Goal: Task Accomplishment & Management: Use online tool/utility

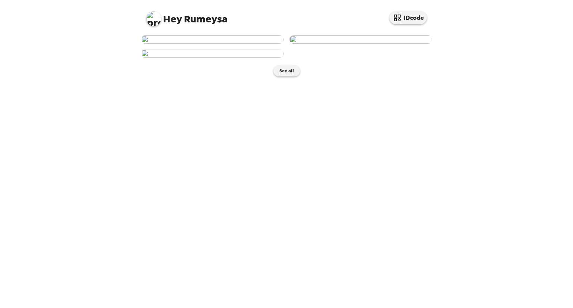
click at [329, 44] on img at bounding box center [361, 39] width 143 height 8
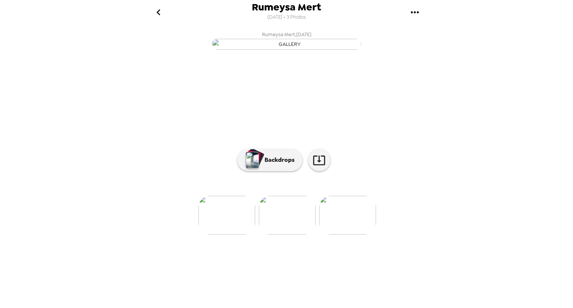
scroll to position [15, 0]
click at [291, 165] on p "Backdrops" at bounding box center [278, 160] width 34 height 9
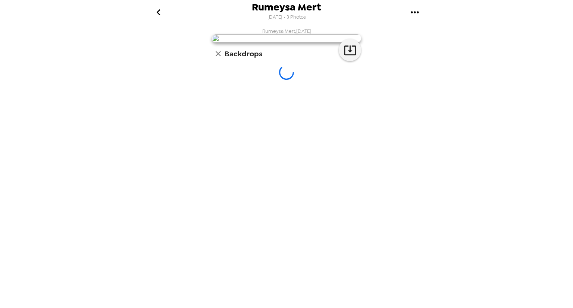
scroll to position [0, 0]
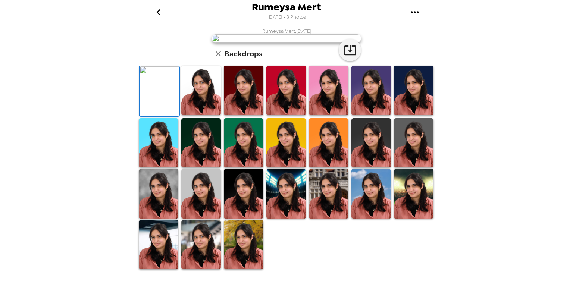
click at [200, 217] on img at bounding box center [201, 194] width 40 height 50
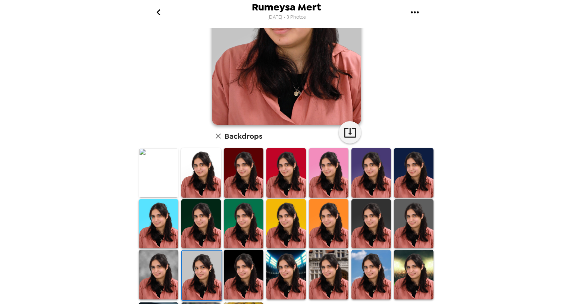
scroll to position [28, 0]
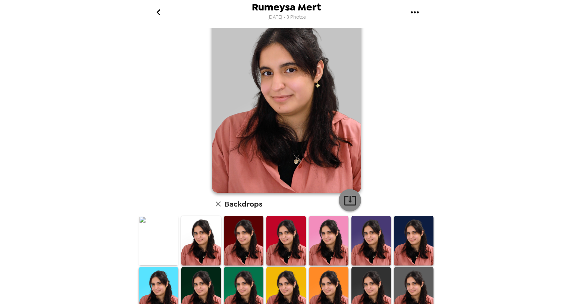
click at [350, 205] on icon "button" at bounding box center [350, 201] width 12 height 10
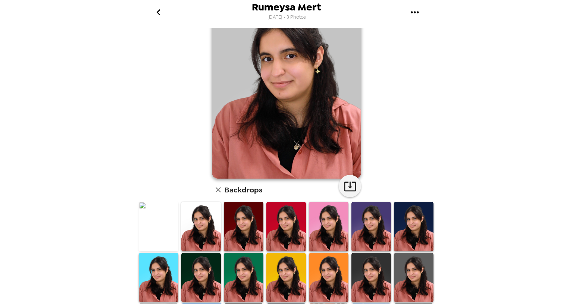
scroll to position [140, 0]
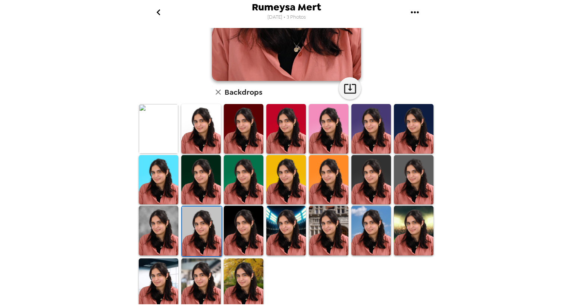
click at [369, 224] on img at bounding box center [371, 231] width 40 height 50
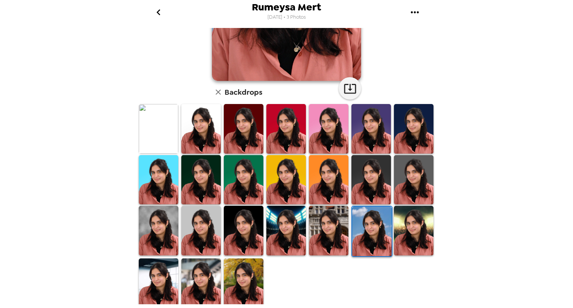
scroll to position [0, 0]
click at [394, 242] on img at bounding box center [414, 231] width 40 height 50
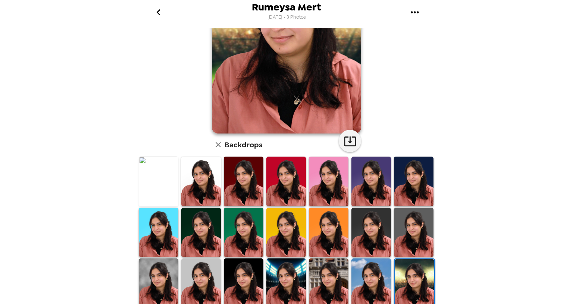
scroll to position [140, 0]
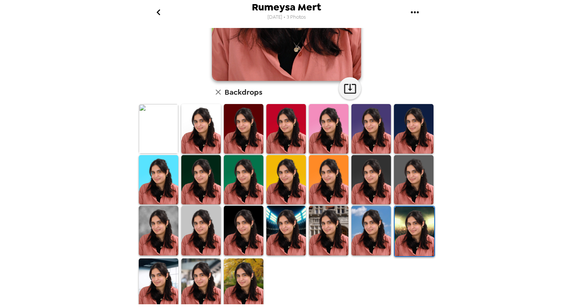
click at [172, 276] on img at bounding box center [159, 284] width 40 height 50
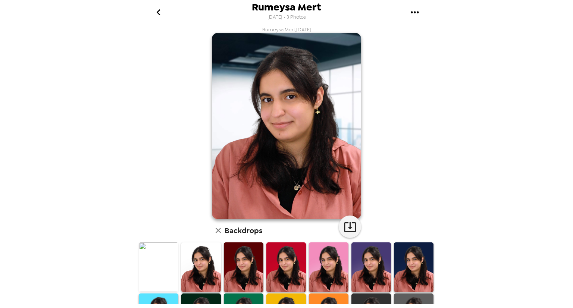
scroll to position [0, 0]
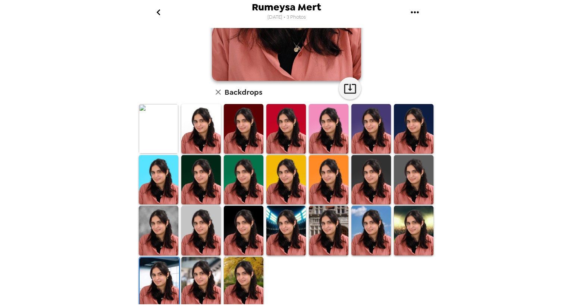
click at [250, 277] on img at bounding box center [244, 282] width 40 height 50
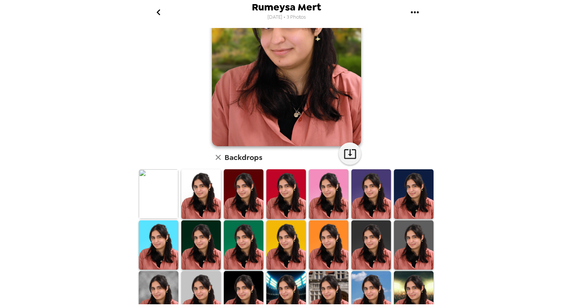
scroll to position [112, 0]
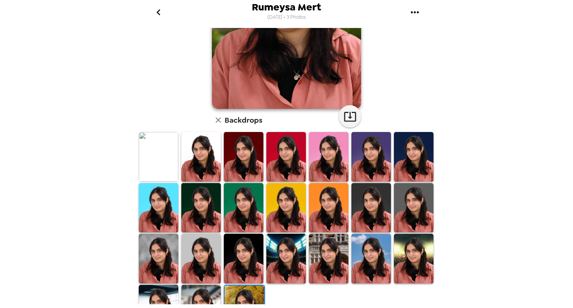
click at [336, 154] on img at bounding box center [329, 157] width 40 height 50
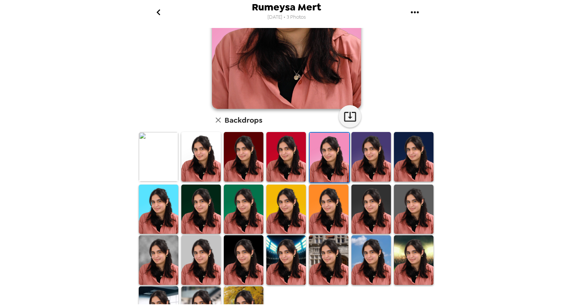
scroll to position [0, 0]
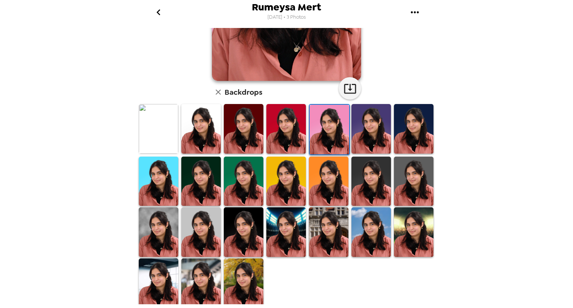
click at [373, 179] on img at bounding box center [371, 182] width 40 height 50
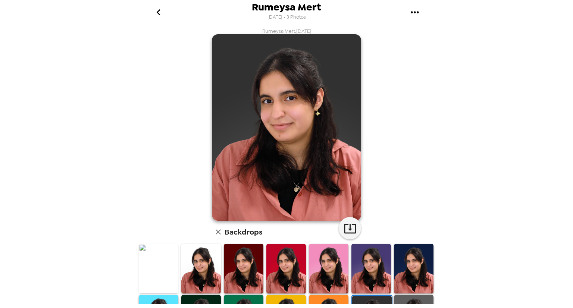
scroll to position [112, 0]
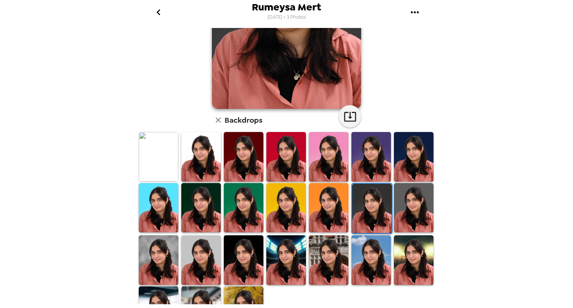
click at [199, 245] on img at bounding box center [201, 260] width 40 height 50
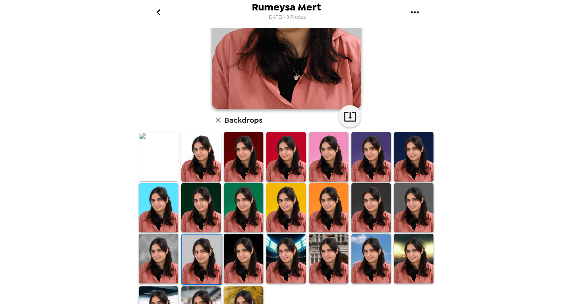
click at [172, 250] on img at bounding box center [159, 259] width 40 height 50
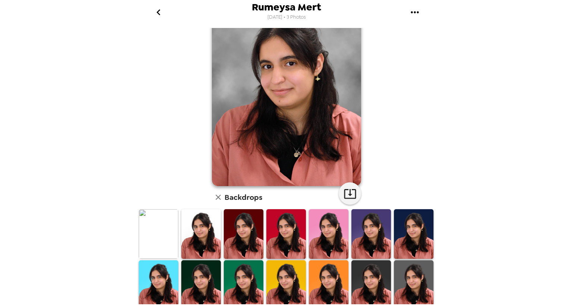
scroll to position [0, 0]
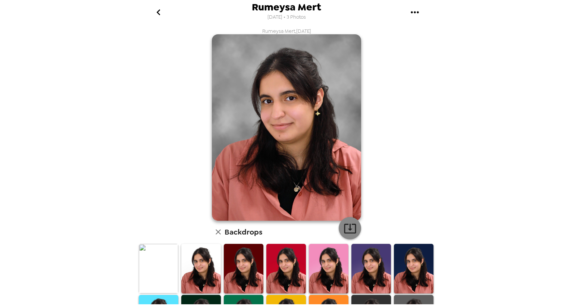
click at [348, 230] on icon "button" at bounding box center [350, 228] width 13 height 13
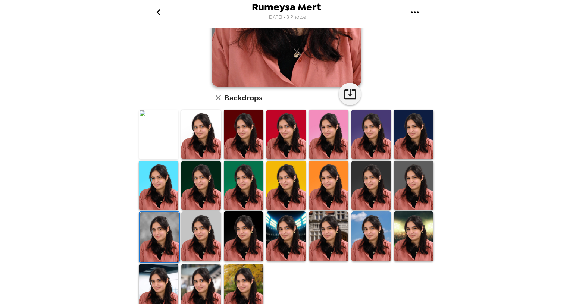
scroll to position [140, 0]
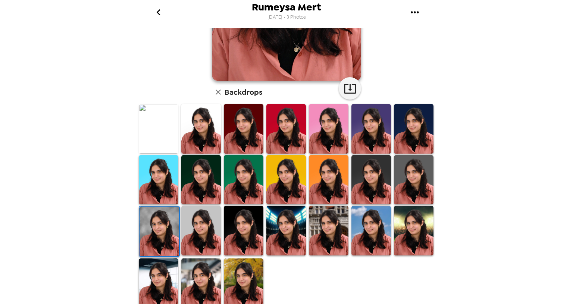
click at [290, 230] on img at bounding box center [286, 231] width 40 height 50
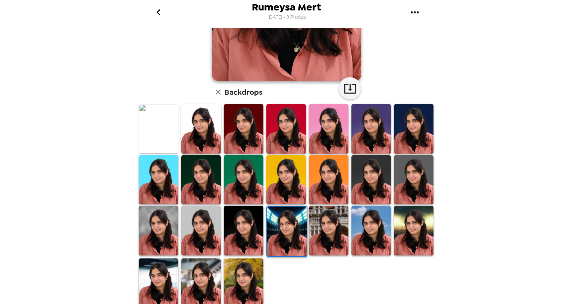
scroll to position [0, 0]
click at [313, 229] on img at bounding box center [329, 231] width 40 height 50
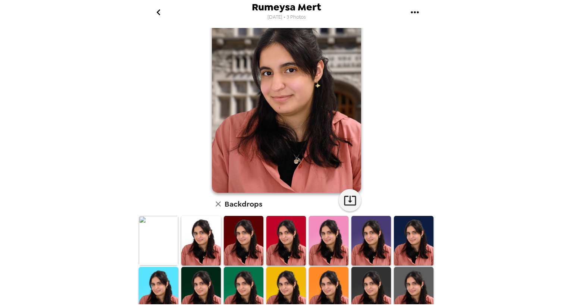
scroll to position [103, 0]
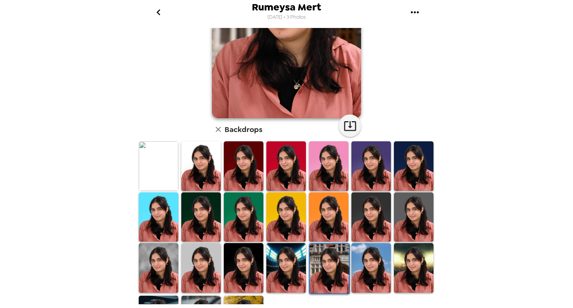
click at [258, 254] on img at bounding box center [244, 268] width 40 height 50
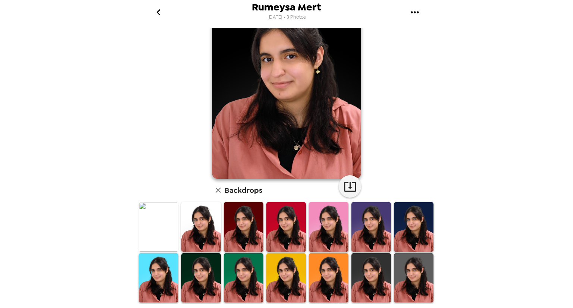
scroll to position [0, 0]
